Goal: Book appointment/travel/reservation

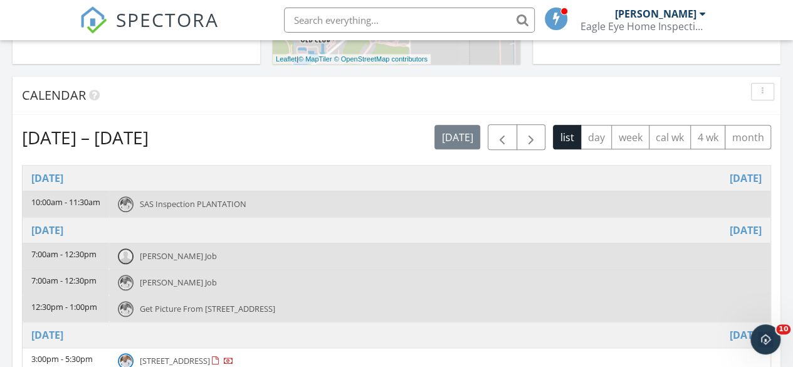
scroll to position [564, 0]
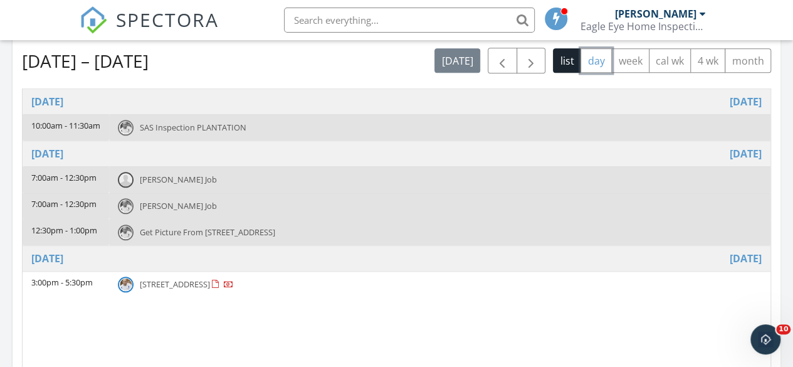
click at [600, 61] on button "day" at bounding box center [596, 60] width 31 height 24
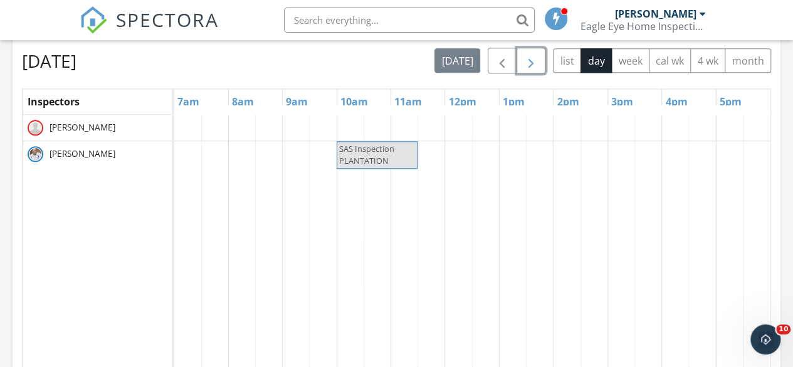
click at [534, 62] on span "button" at bounding box center [531, 60] width 15 height 15
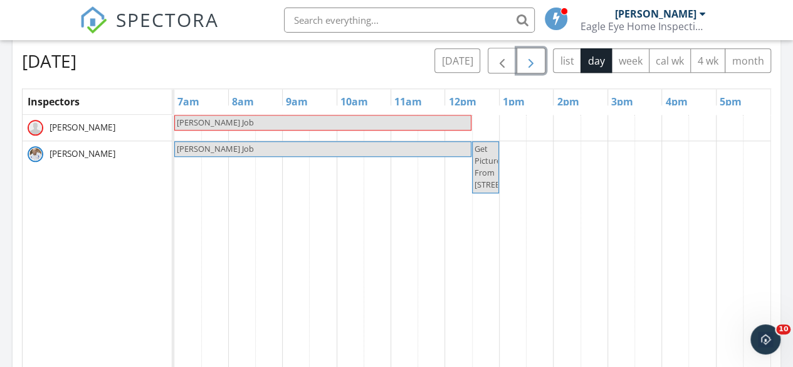
click at [534, 62] on span "button" at bounding box center [531, 60] width 15 height 15
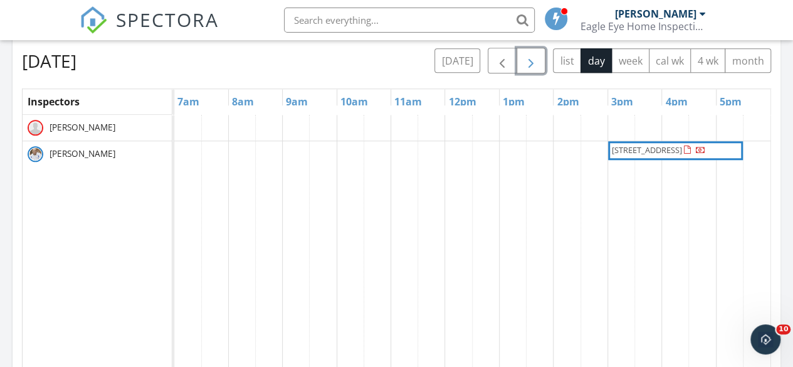
click at [534, 62] on span "button" at bounding box center [531, 60] width 15 height 15
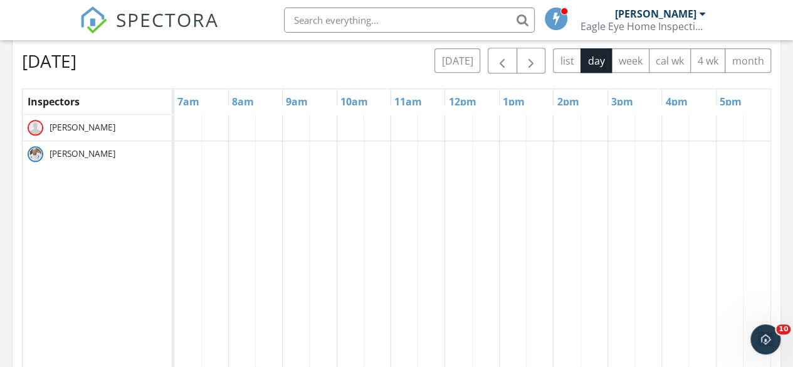
click at [403, 103] on link "11am" at bounding box center [408, 102] width 34 height 20
click at [403, 125] on div at bounding box center [472, 357] width 596 height 485
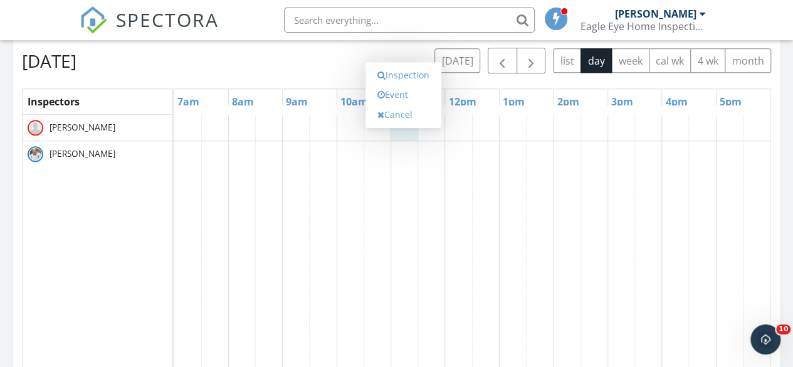
click at [395, 155] on div at bounding box center [472, 357] width 596 height 485
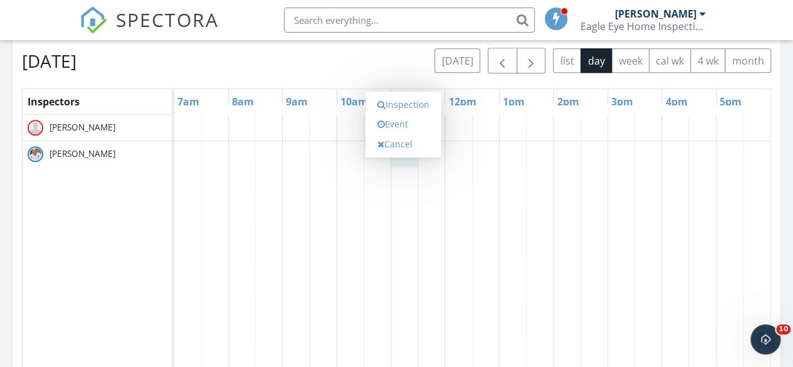
click at [403, 114] on link "Event" at bounding box center [403, 124] width 65 height 20
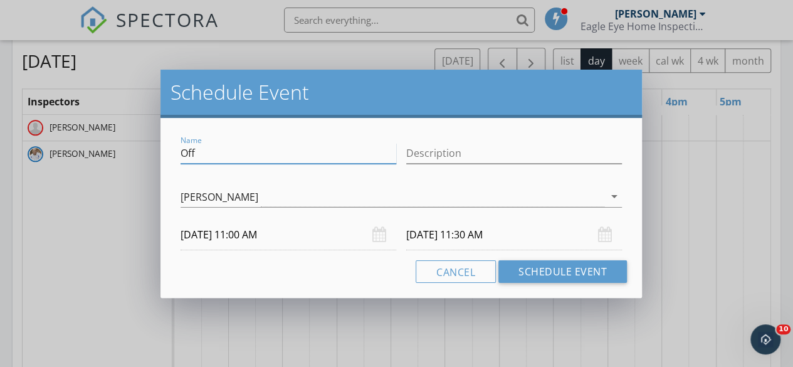
drag, startPoint x: 249, startPoint y: 163, endPoint x: 0, endPoint y: 181, distance: 249.5
click at [0, 181] on div "Schedule Event Name Off Description [PERSON_NAME] arrow_drop_down [DATE] 11:00 …" at bounding box center [396, 183] width 793 height 367
type input "SAS Inspection [STREET_ADDRESS][GEOGRAPHIC_DATA] Apartments"
click at [525, 230] on input "[DATE] 11:30 AM" at bounding box center [514, 234] width 216 height 31
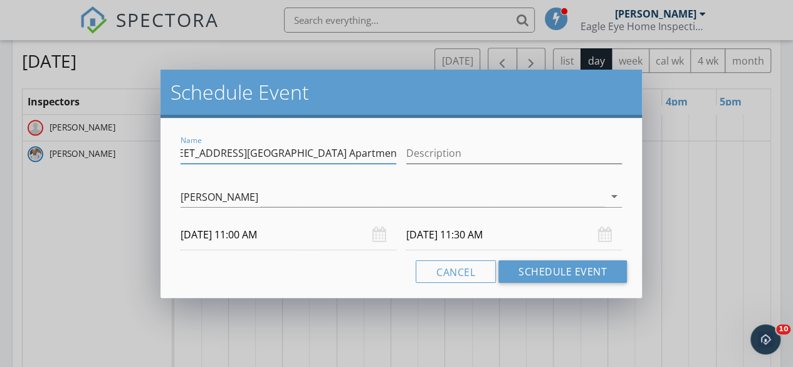
scroll to position [0, 0]
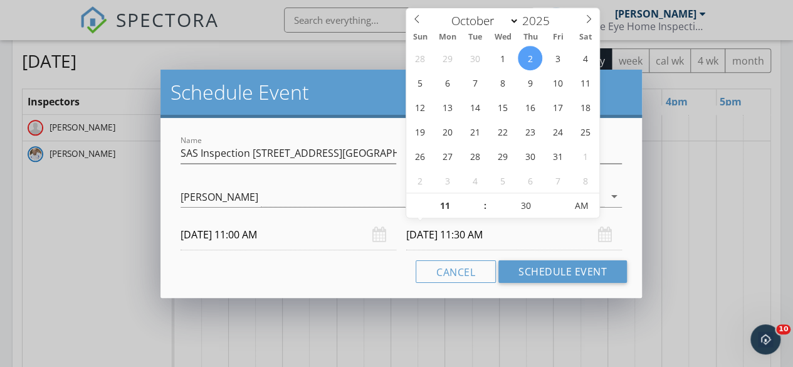
type input "12"
type input "[DATE] 12:30 PM"
click at [480, 194] on span at bounding box center [479, 199] width 9 height 13
type input "01"
type input "[DATE] 1:30 PM"
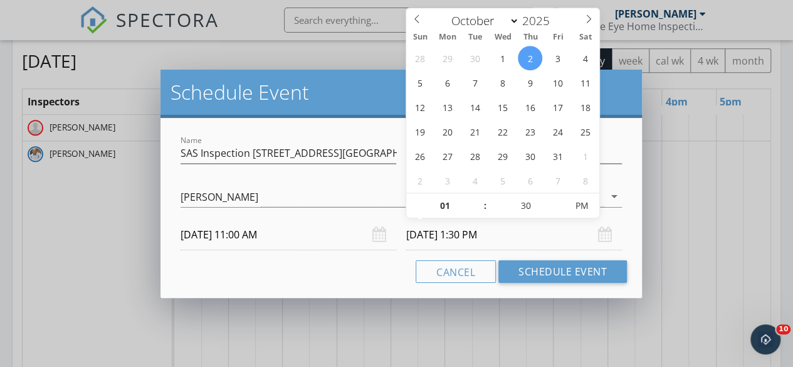
click at [480, 194] on span at bounding box center [479, 199] width 9 height 13
click at [549, 263] on button "Schedule Event" at bounding box center [562, 271] width 129 height 23
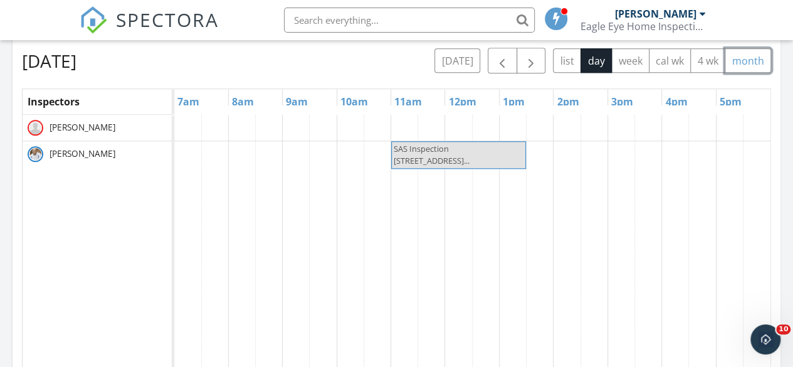
click at [740, 60] on button "month" at bounding box center [748, 60] width 46 height 24
